Goal: Navigation & Orientation: Find specific page/section

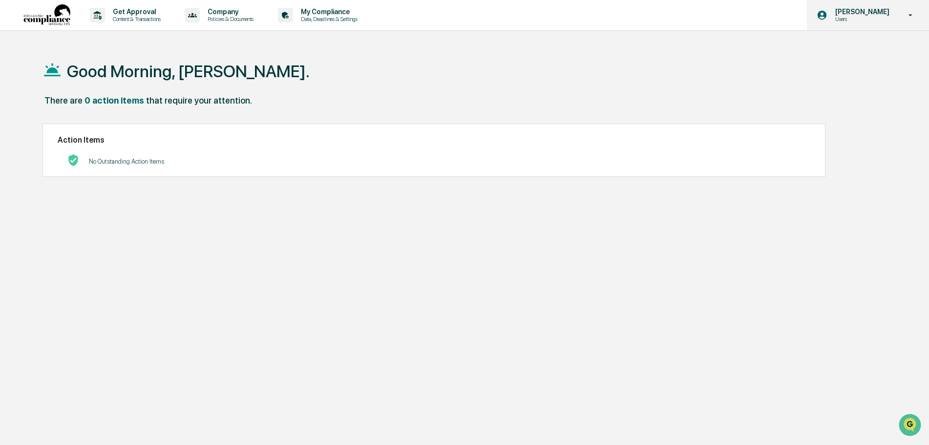
click at [852, 14] on p "[PERSON_NAME]" at bounding box center [860, 12] width 67 height 8
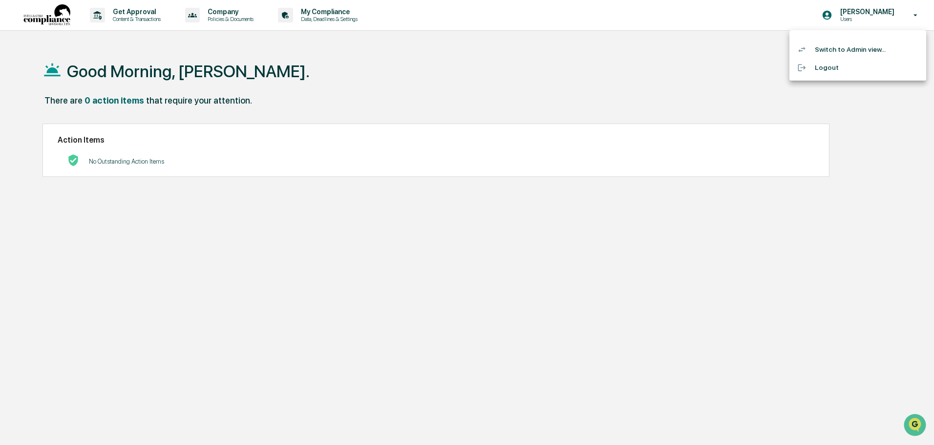
click at [841, 44] on li "Switch to Admin view..." at bounding box center [857, 50] width 137 height 18
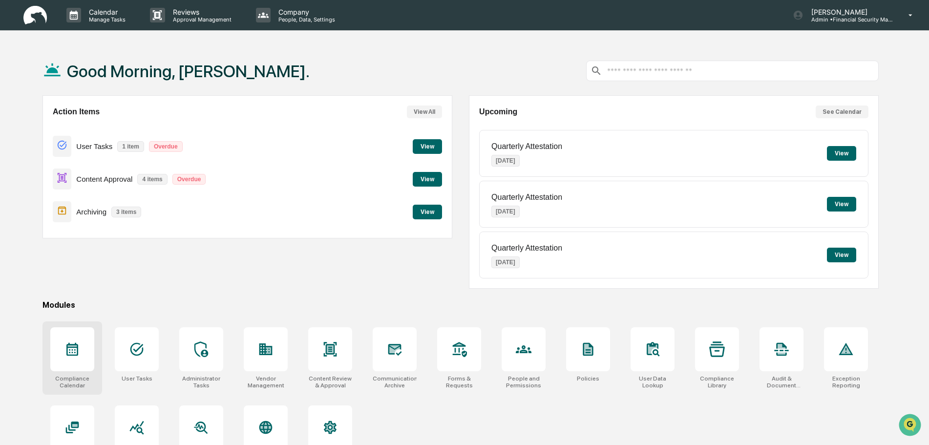
click at [60, 354] on div at bounding box center [72, 349] width 44 height 44
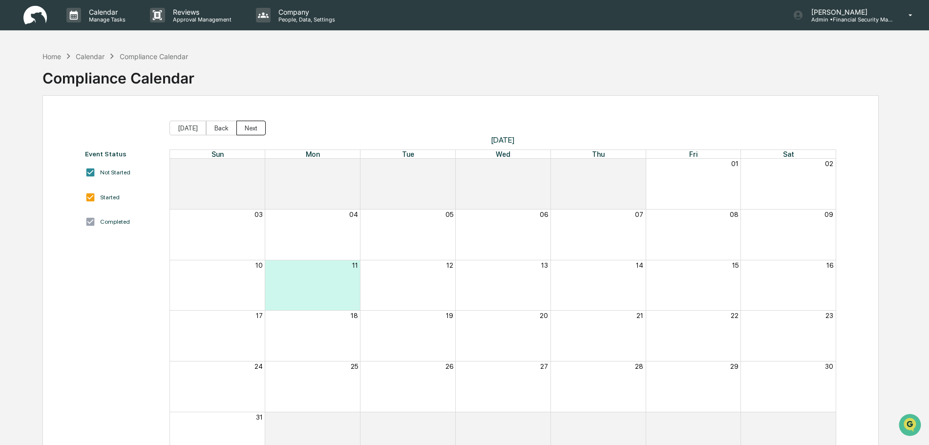
click at [248, 129] on button "Next" at bounding box center [250, 128] width 29 height 15
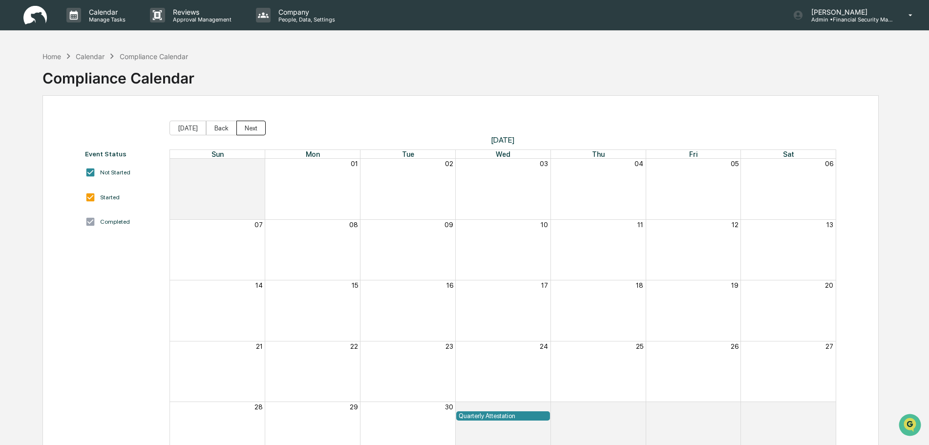
click at [249, 128] on button "Next" at bounding box center [250, 128] width 29 height 15
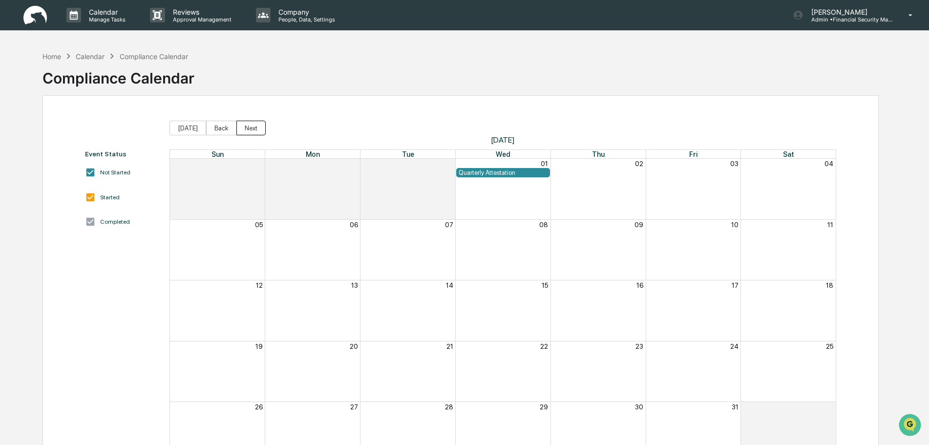
scroll to position [46, 0]
